Goal: Information Seeking & Learning: Learn about a topic

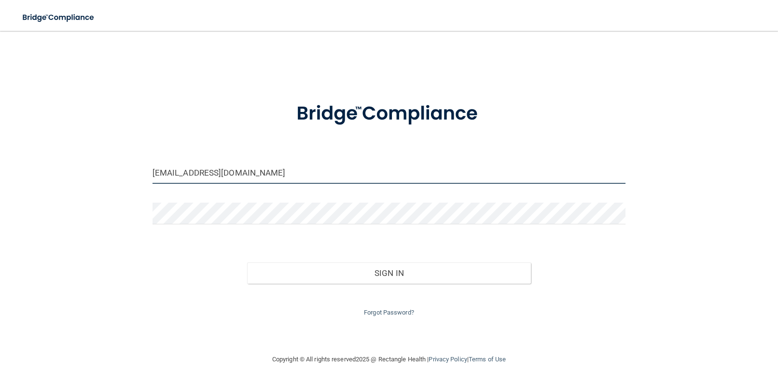
click at [281, 174] on input "[EMAIL_ADDRESS][DOMAIN_NAME]" at bounding box center [388, 173] width 473 height 22
type input "[EMAIL_ADDRESS][DOMAIN_NAME]"
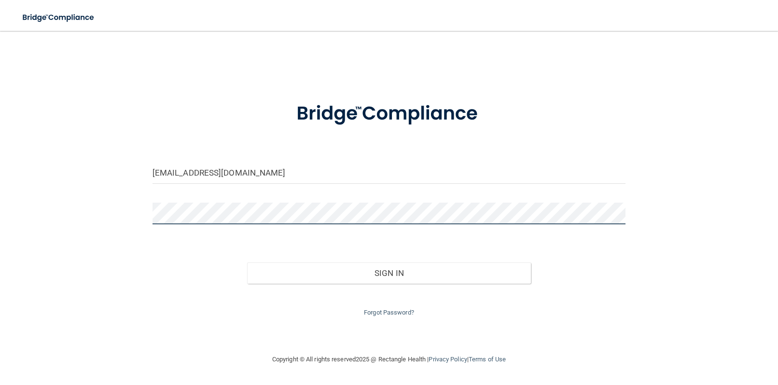
click at [247, 262] on button "Sign In" at bounding box center [389, 272] width 284 height 21
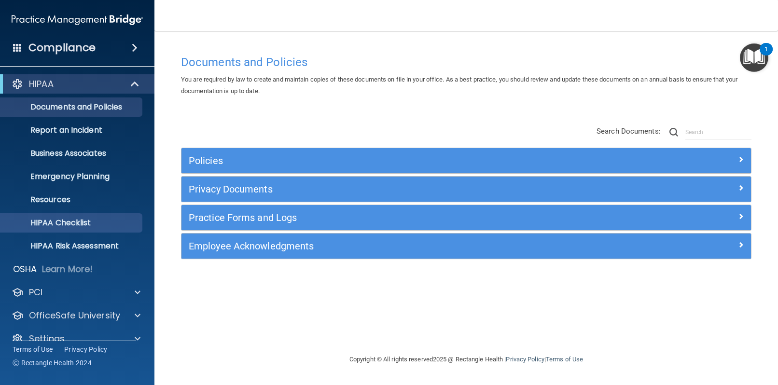
scroll to position [15, 0]
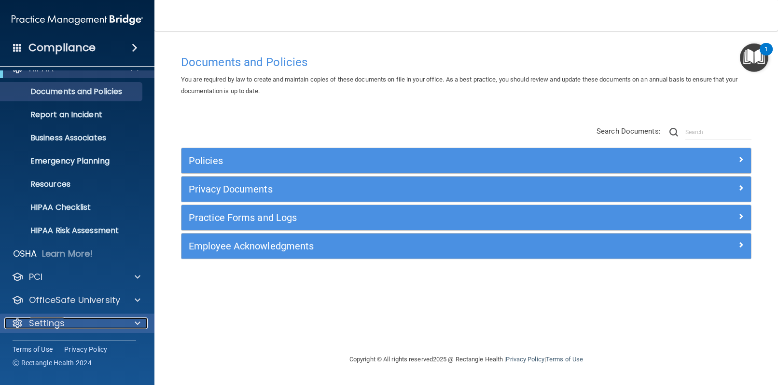
click at [96, 328] on div "Settings" at bounding box center [64, 323] width 120 height 12
click at [80, 326] on div "Settings" at bounding box center [64, 323] width 120 height 12
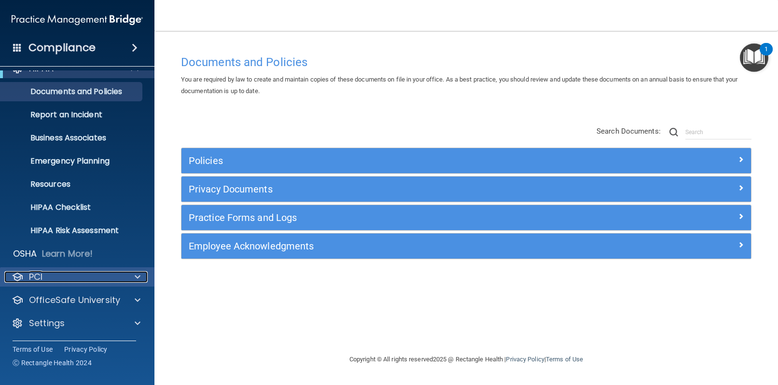
click at [41, 277] on p "PCI" at bounding box center [36, 277] width 14 height 12
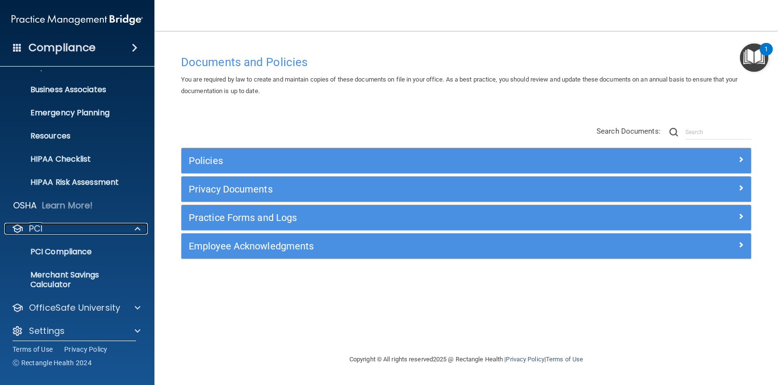
scroll to position [71, 0]
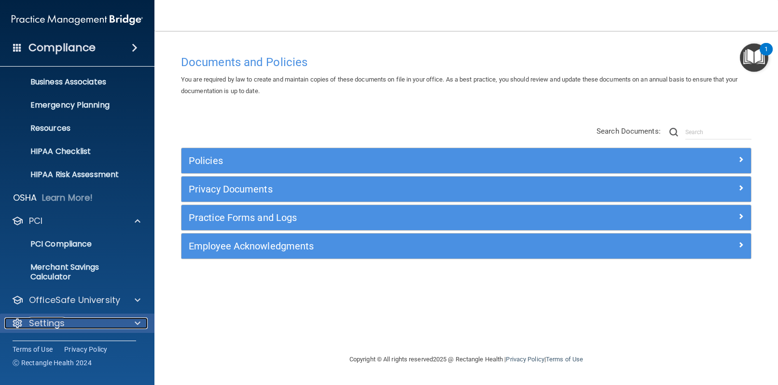
click at [76, 322] on div "Settings" at bounding box center [64, 323] width 120 height 12
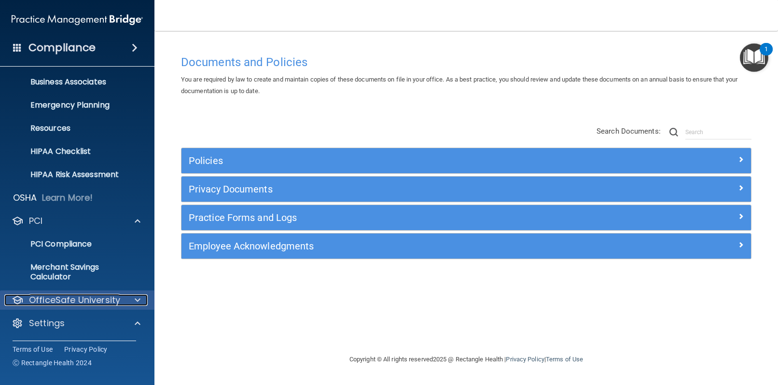
click at [71, 295] on p "OfficeSafe University" at bounding box center [74, 300] width 91 height 12
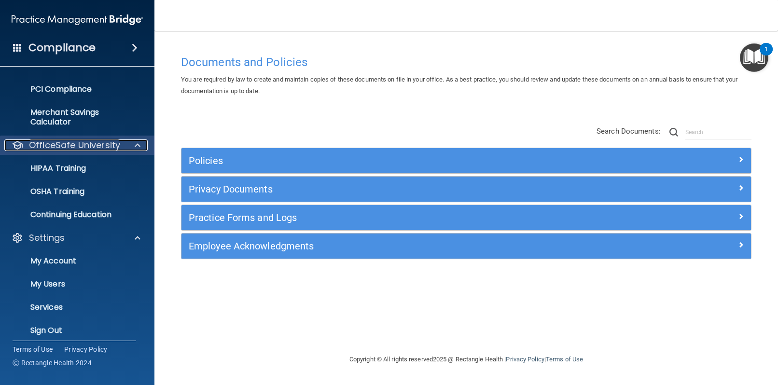
scroll to position [234, 0]
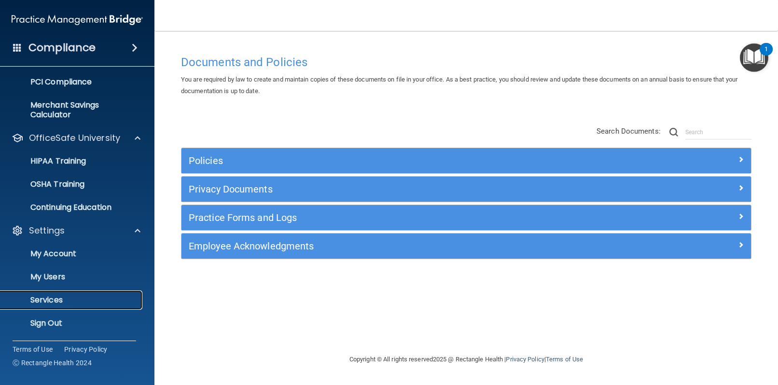
click at [53, 302] on p "Services" at bounding box center [72, 300] width 132 height 10
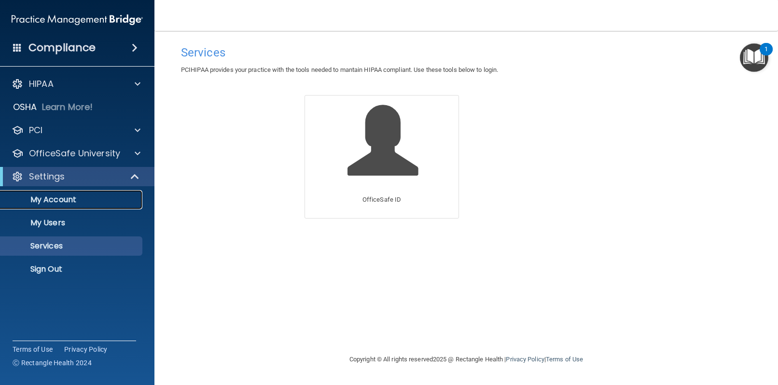
click at [66, 197] on p "My Account" at bounding box center [72, 200] width 132 height 10
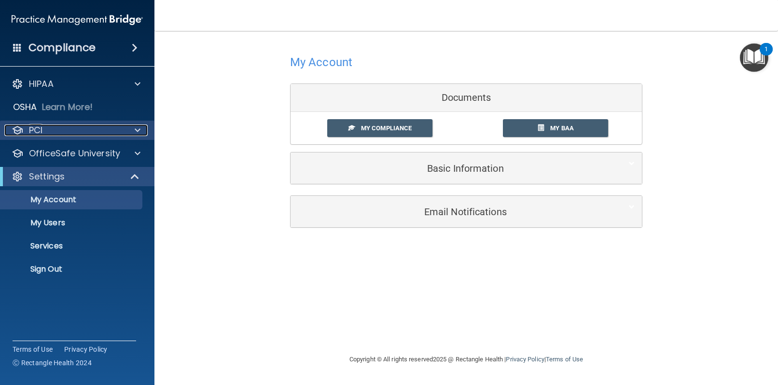
click at [49, 127] on div "PCI" at bounding box center [64, 130] width 120 height 12
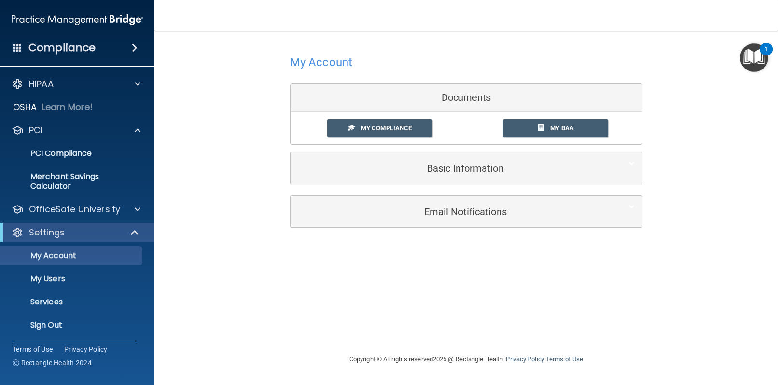
click at [97, 51] on div "Compliance" at bounding box center [77, 47] width 154 height 21
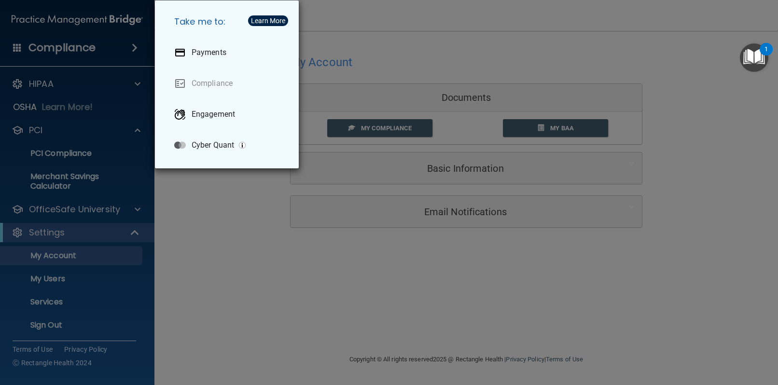
click at [97, 51] on div "Take me to: Payments Compliance Engagement Cyber Quant" at bounding box center [389, 192] width 778 height 385
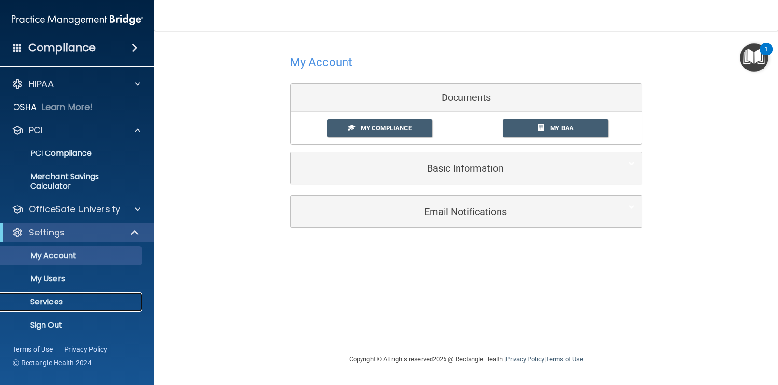
click at [39, 299] on p "Services" at bounding box center [72, 302] width 132 height 10
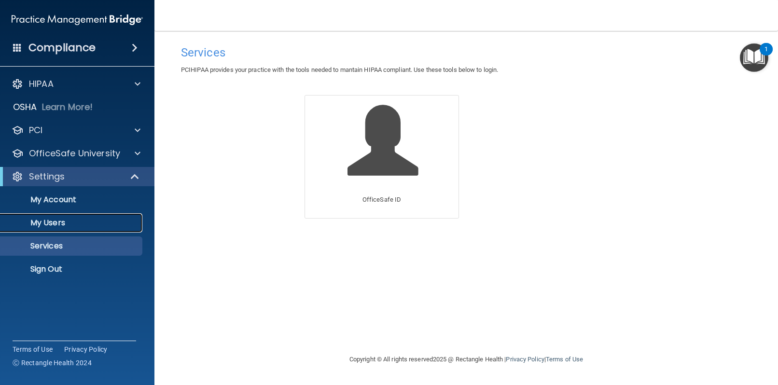
click at [44, 225] on p "My Users" at bounding box center [72, 223] width 132 height 10
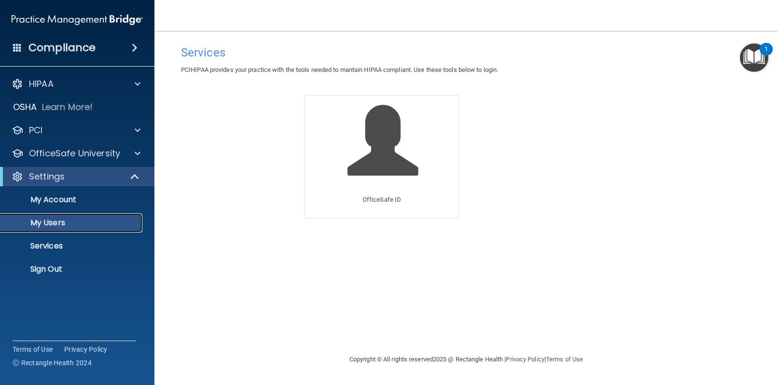
select select "20"
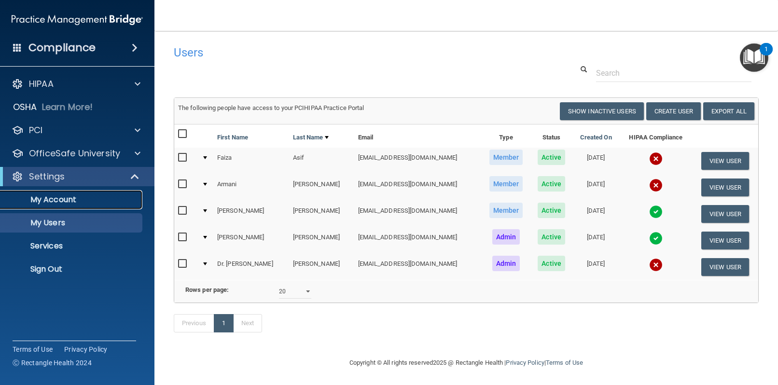
click at [72, 204] on p "My Account" at bounding box center [72, 200] width 132 height 10
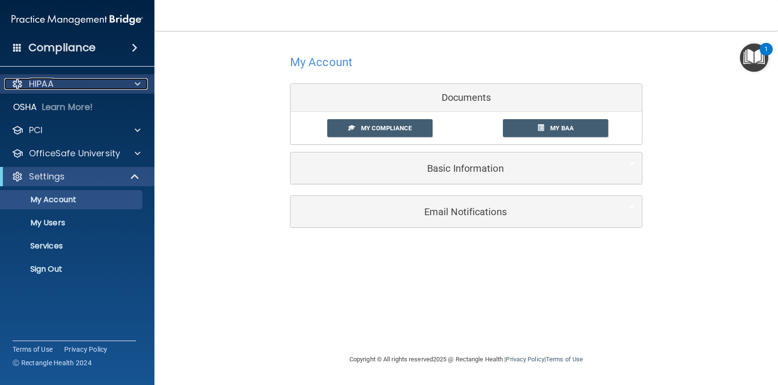
click at [89, 86] on div "HIPAA" at bounding box center [64, 84] width 120 height 12
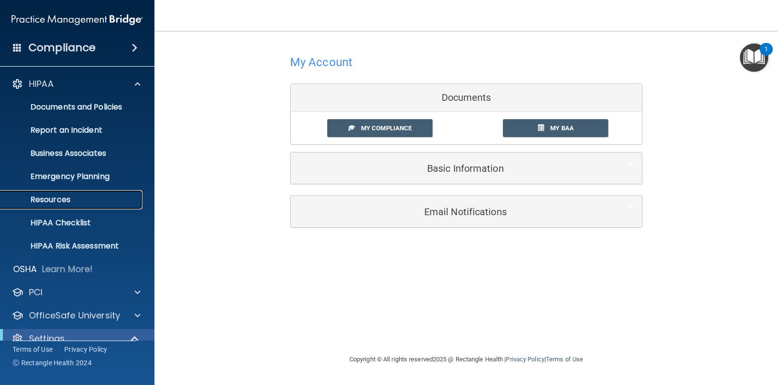
click at [51, 198] on p "Resources" at bounding box center [72, 200] width 132 height 10
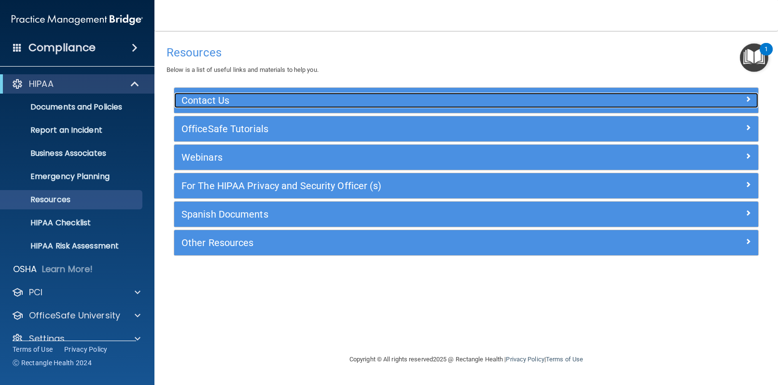
click at [218, 103] on h5 "Contact Us" at bounding box center [393, 100] width 424 height 11
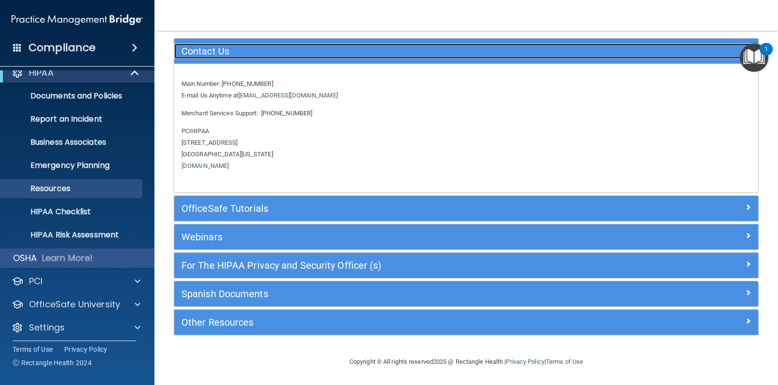
scroll to position [15, 0]
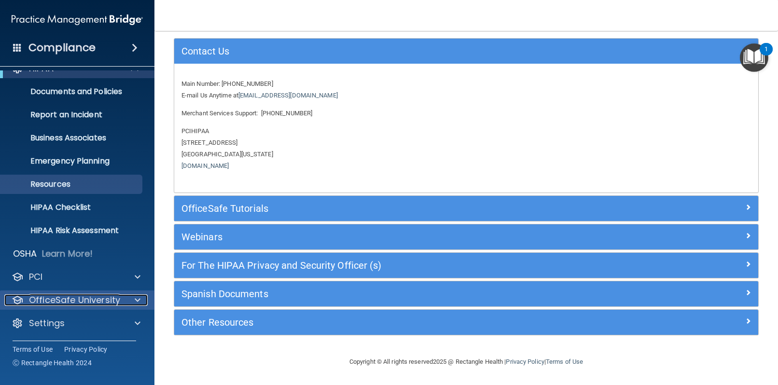
click at [75, 295] on p "OfficeSafe University" at bounding box center [74, 300] width 91 height 12
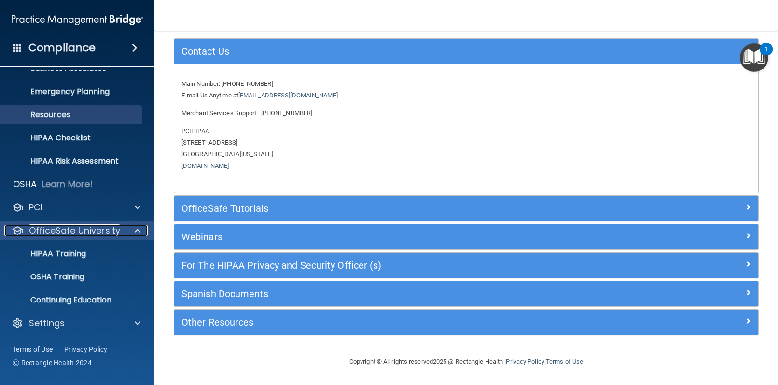
scroll to position [0, 0]
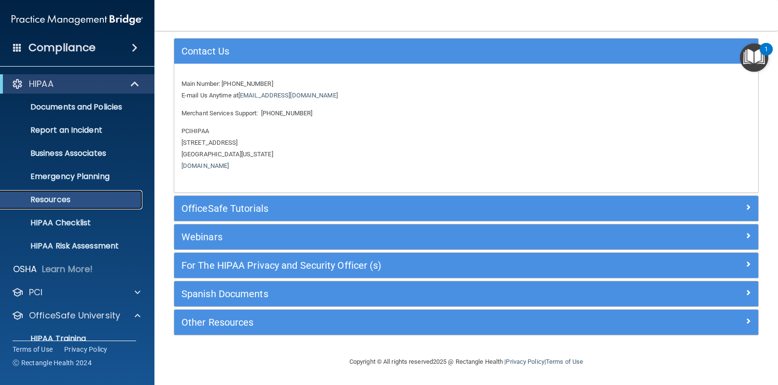
click at [75, 200] on p "Resources" at bounding box center [72, 200] width 132 height 10
click at [82, 110] on p "Documents and Policies" at bounding box center [72, 107] width 132 height 10
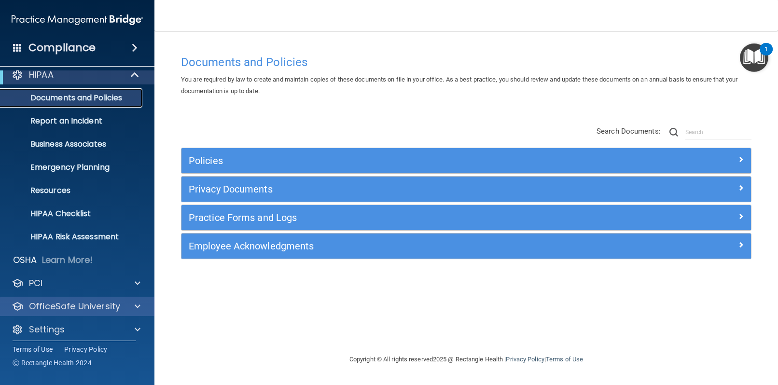
scroll to position [15, 0]
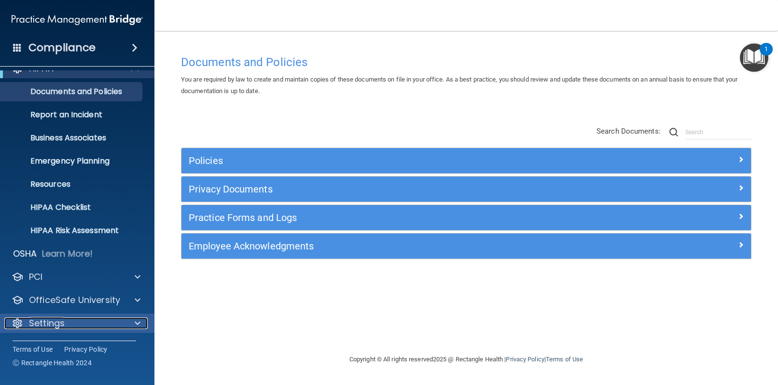
click at [55, 322] on p "Settings" at bounding box center [47, 323] width 36 height 12
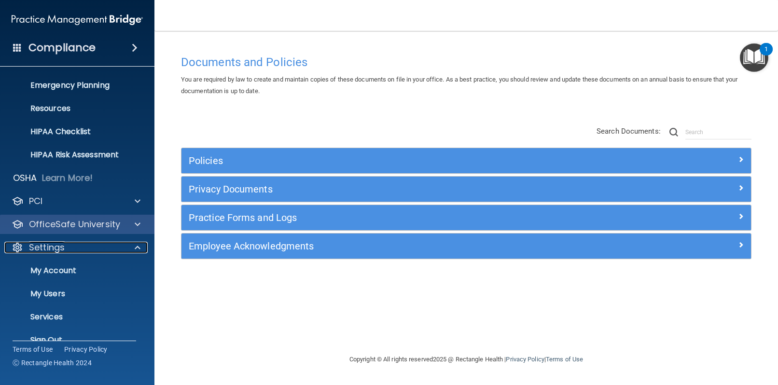
scroll to position [108, 0]
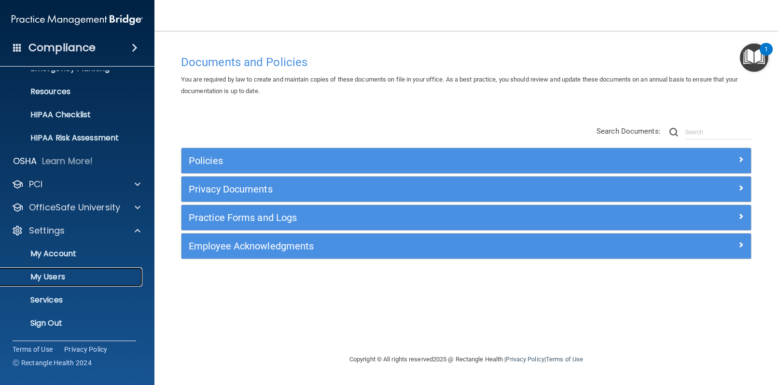
click at [56, 276] on p "My Users" at bounding box center [72, 277] width 132 height 10
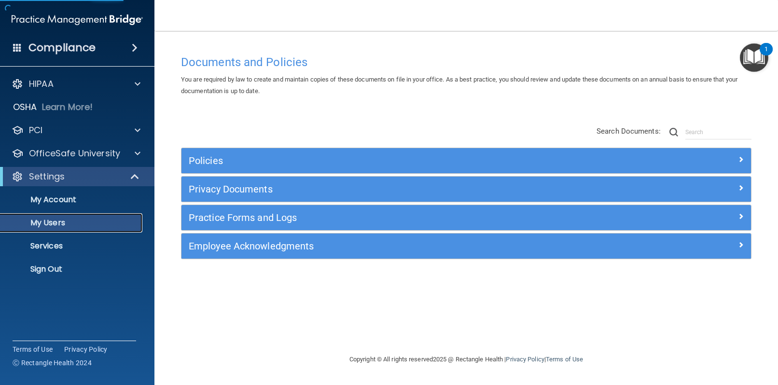
select select "20"
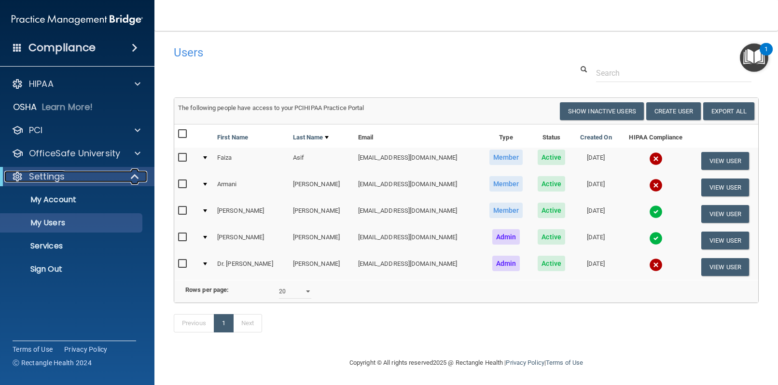
click at [134, 174] on span at bounding box center [136, 177] width 8 height 12
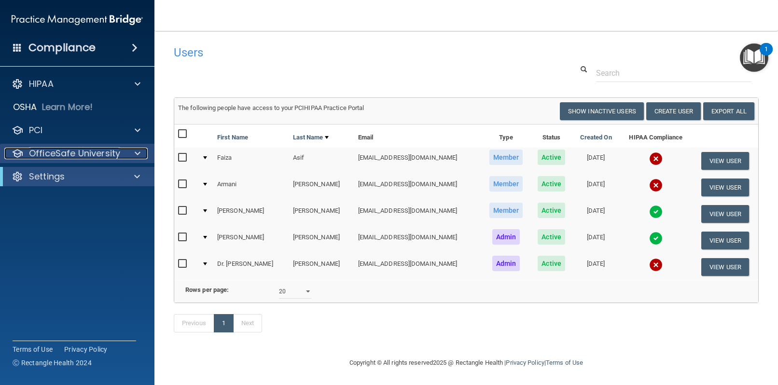
click at [139, 150] on span at bounding box center [138, 154] width 6 height 12
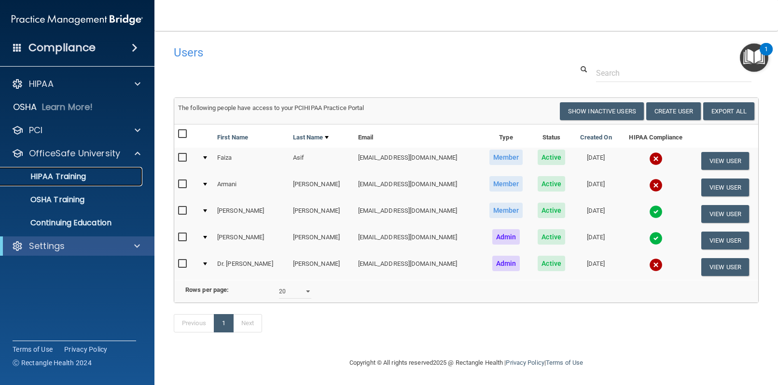
click at [84, 182] on link "HIPAA Training" at bounding box center [66, 176] width 152 height 19
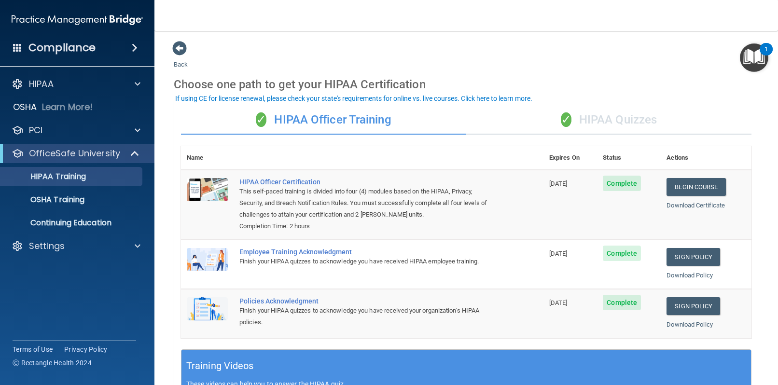
click at [603, 123] on div "✓ HIPAA Quizzes" at bounding box center [608, 120] width 285 height 29
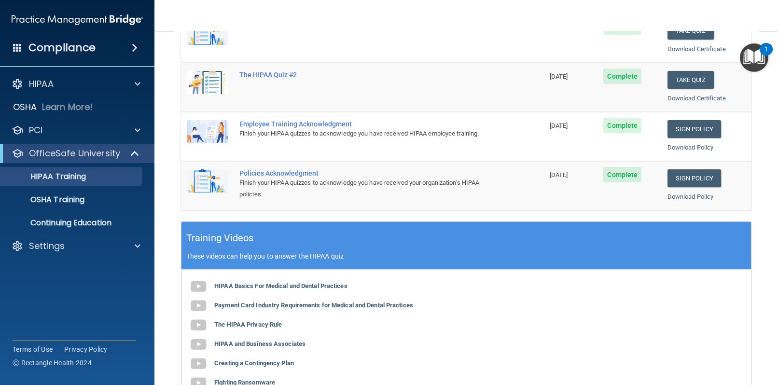
scroll to position [217, 0]
